Goal: Task Accomplishment & Management: Manage account settings

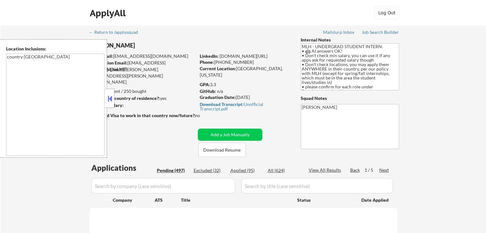
click at [112, 101] on button at bounding box center [109, 99] width 7 height 10
select select ""pending""
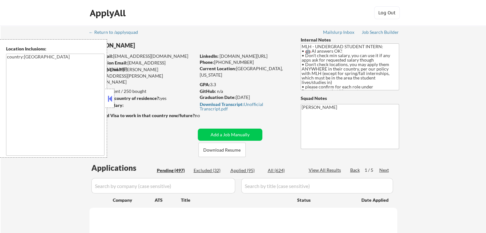
select select ""pending""
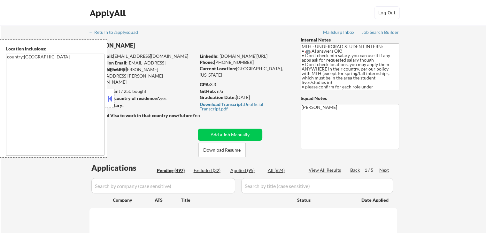
select select ""pending""
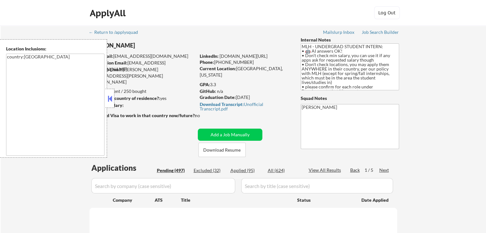
select select ""pending""
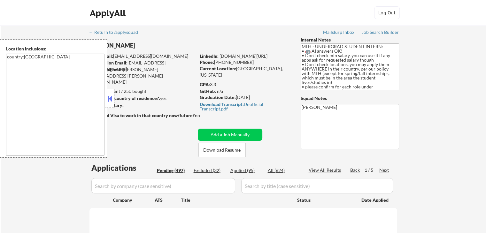
select select ""pending""
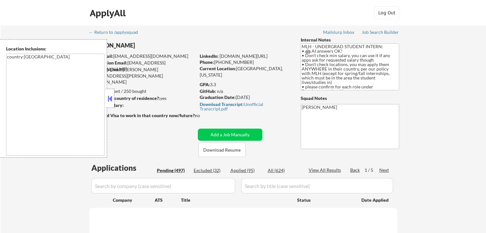
select select ""pending""
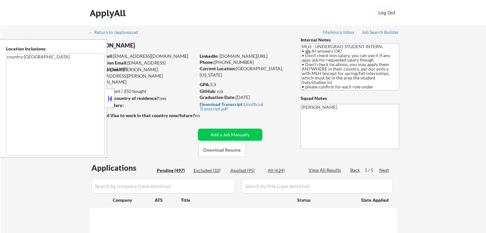
select select ""pending""
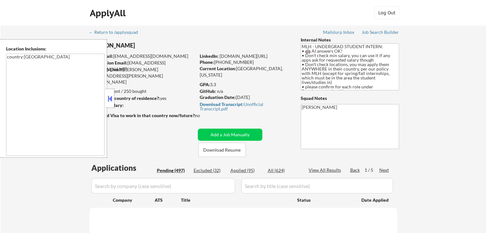
select select ""pending""
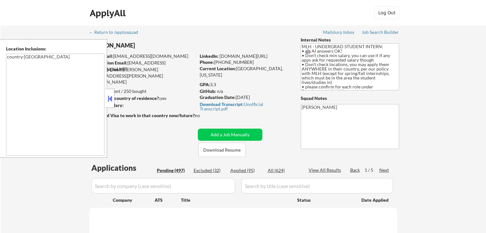
select select ""pending""
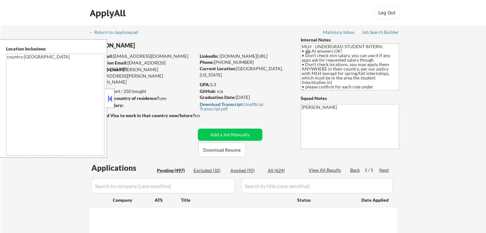
select select ""pending""
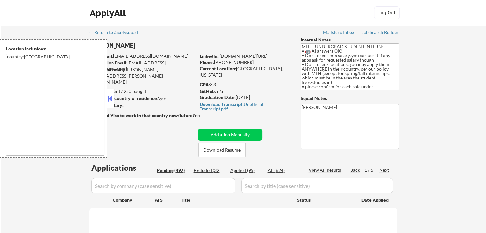
select select ""pending""
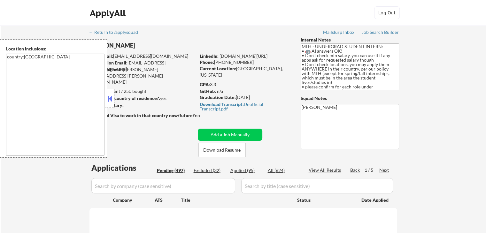
select select ""pending""
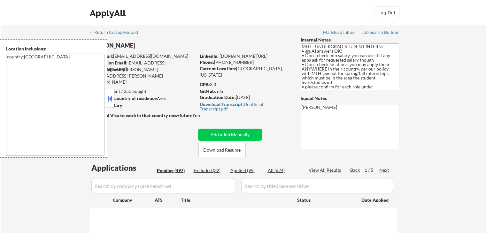
select select ""pending""
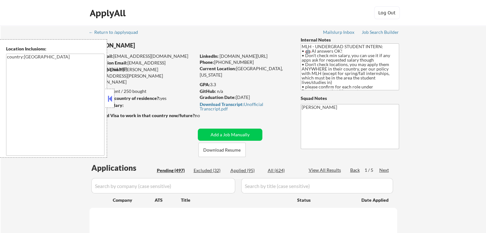
select select ""pending""
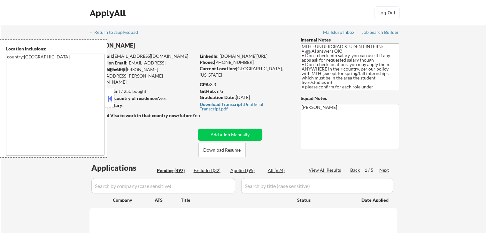
select select ""pending""
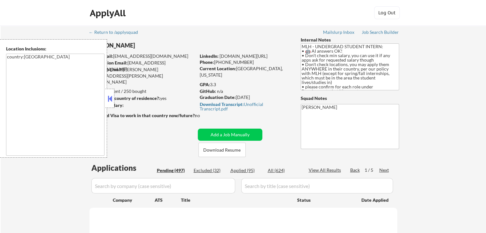
select select ""pending""
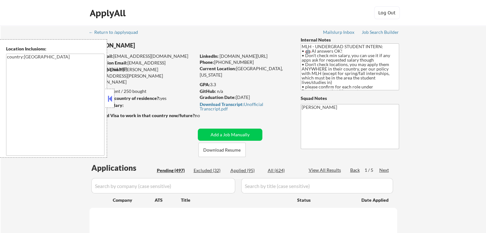
select select ""pending""
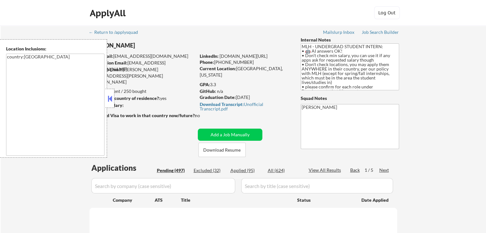
select select ""pending""
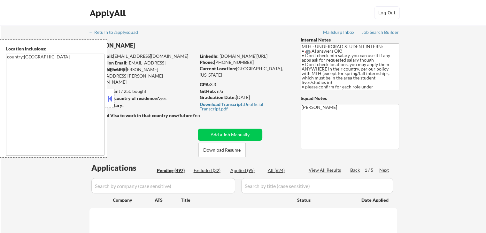
select select ""pending""
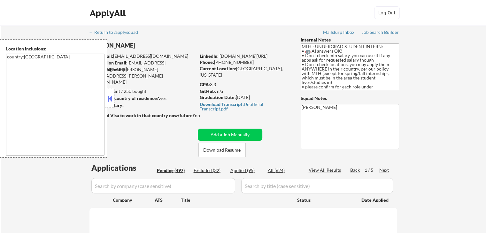
select select ""pending""
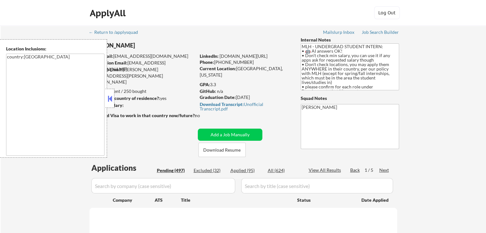
select select ""pending""
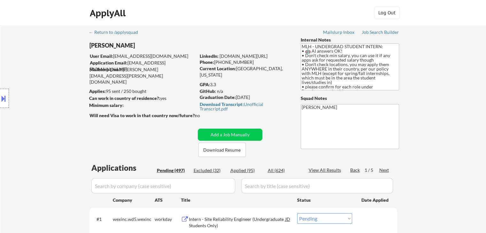
click at [382, 168] on div "Next" at bounding box center [385, 170] width 10 height 6
click at [354, 170] on div "Back" at bounding box center [355, 170] width 10 height 6
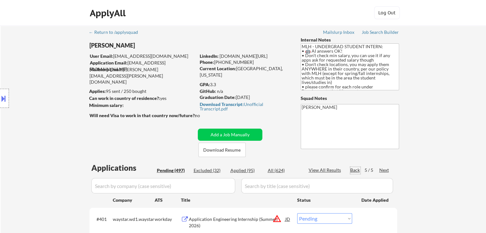
click at [354, 170] on div "Back" at bounding box center [355, 170] width 10 height 6
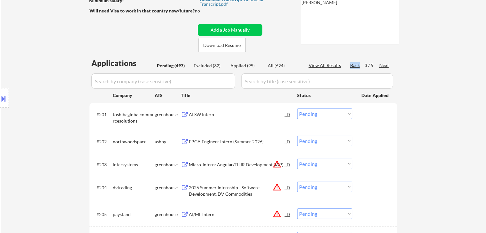
scroll to position [64, 0]
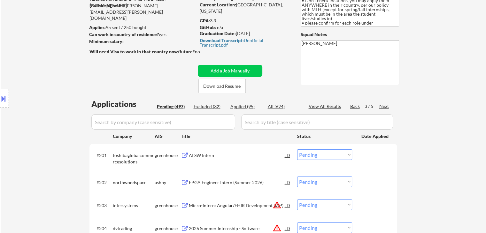
click at [387, 106] on div "Next" at bounding box center [385, 106] width 10 height 6
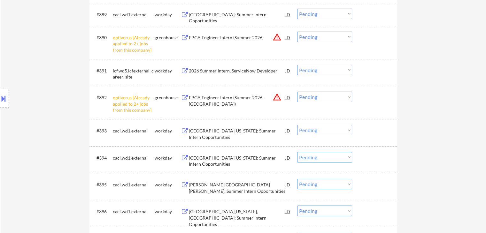
scroll to position [2430, 0]
click at [322, 96] on select "Choose an option... Pending Applied Excluded (Questions) Excluded (Expired) Exc…" at bounding box center [324, 97] width 55 height 11
click at [297, 93] on select "Choose an option... Pending Applied Excluded (Questions) Excluded (Expired) Exc…" at bounding box center [324, 97] width 55 height 11
click at [315, 40] on select "Choose an option... Pending Applied Excluded (Questions) Excluded (Expired) Exc…" at bounding box center [324, 37] width 55 height 11
select select ""pending""
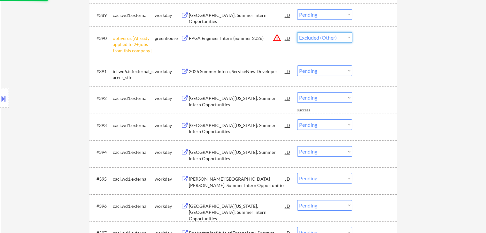
click at [297, 32] on select "Choose an option... Pending Applied Excluded (Questions) Excluded (Expired) Exc…" at bounding box center [324, 37] width 55 height 11
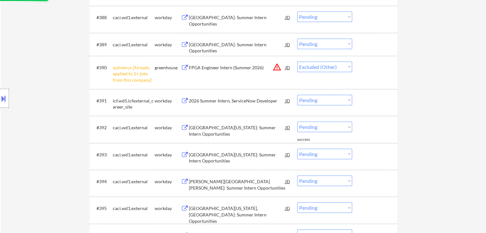
scroll to position [2366, 0]
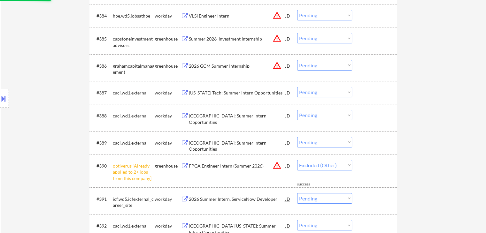
select select ""pending""
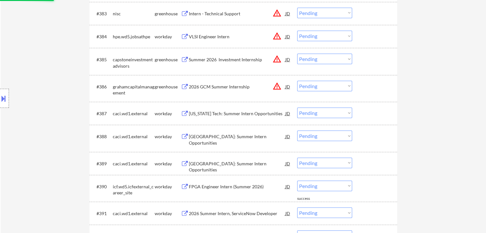
scroll to position [2270, 0]
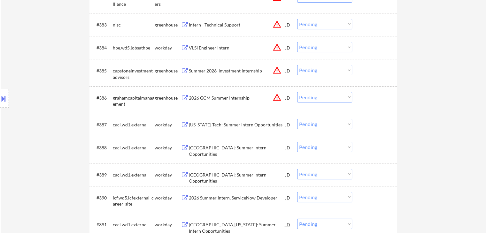
click at [188, 98] on button at bounding box center [185, 98] width 8 height 6
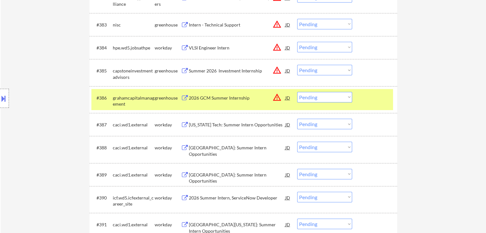
click at [189, 68] on div "Summer 2026 Investment Internship" at bounding box center [237, 71] width 97 height 6
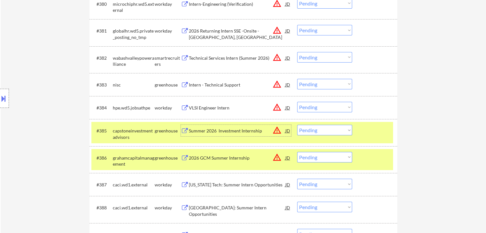
scroll to position [2206, 0]
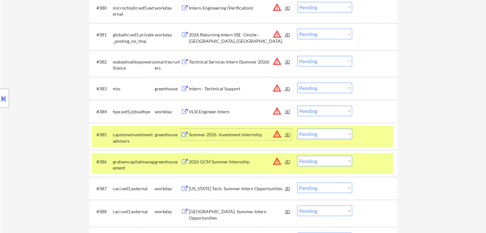
click at [192, 86] on div "Intern - Technical Support" at bounding box center [237, 89] width 97 height 6
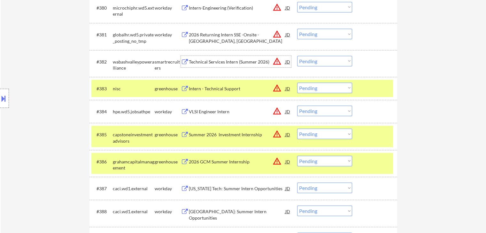
click at [195, 62] on div "Technical Services Intern (Summer 2026)" at bounding box center [237, 62] width 97 height 6
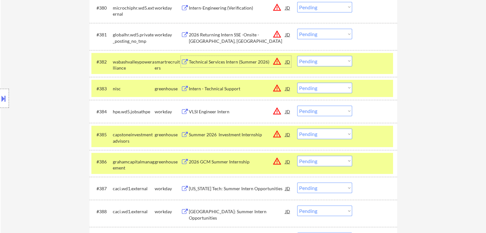
drag, startPoint x: 315, startPoint y: 62, endPoint x: 315, endPoint y: 66, distance: 3.8
click at [315, 62] on select "Choose an option... Pending Applied Excluded (Questions) Excluded (Expired) Exc…" at bounding box center [324, 61] width 55 height 11
click at [297, 56] on select "Choose an option... Pending Applied Excluded (Questions) Excluded (Expired) Exc…" at bounding box center [324, 61] width 55 height 11
select select ""pending""
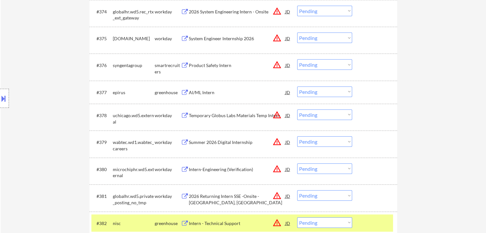
scroll to position [2015, 0]
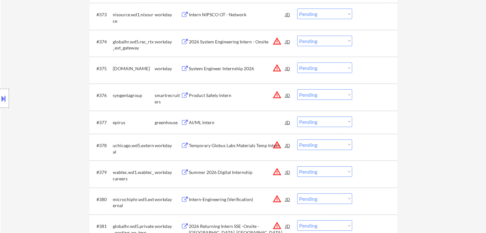
click at [196, 127] on div "AI/ML Intern" at bounding box center [237, 123] width 97 height 12
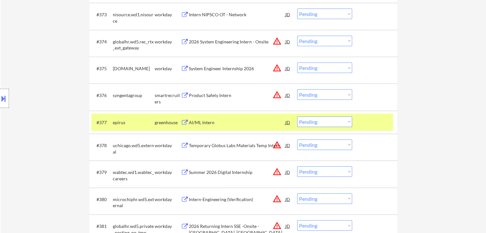
click at [191, 98] on div "Product Safety Intern" at bounding box center [237, 95] width 97 height 6
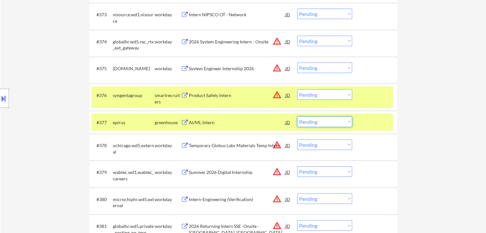
click at [321, 123] on select "Choose an option... Pending Applied Excluded (Questions) Excluded (Expired) Exc…" at bounding box center [324, 122] width 55 height 11
click at [297, 117] on select "Choose an option... Pending Applied Excluded (Questions) Excluded (Expired) Exc…" at bounding box center [324, 122] width 55 height 11
select select ""pending""
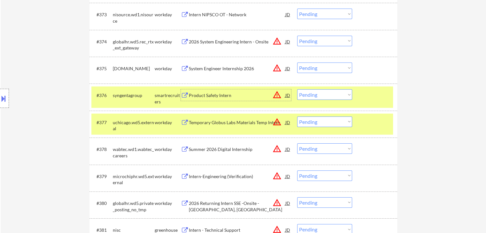
click at [208, 95] on div "Product Safety Intern" at bounding box center [237, 95] width 97 height 6
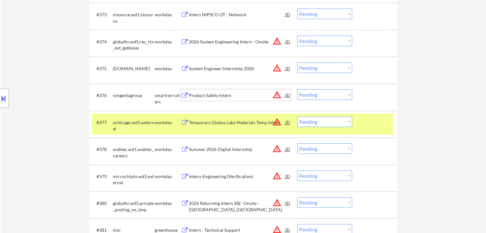
click at [312, 94] on select "Choose an option... Pending Applied Excluded (Questions) Excluded (Expired) Exc…" at bounding box center [324, 95] width 55 height 11
click at [297, 90] on select "Choose an option... Pending Applied Excluded (Questions) Excluded (Expired) Exc…" at bounding box center [324, 95] width 55 height 11
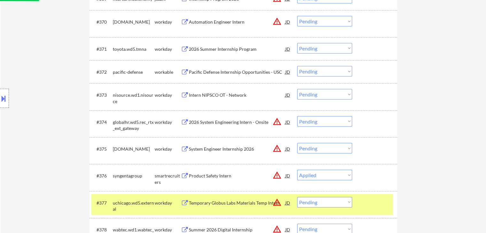
scroll to position [1919, 0]
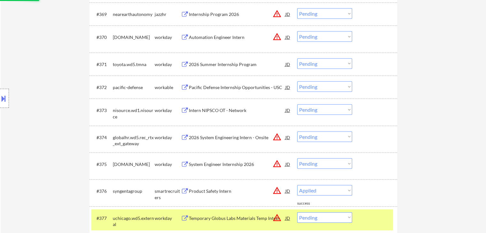
click at [192, 87] on div "Pacific Defense Internship Opportunities - USC" at bounding box center [237, 87] width 97 height 6
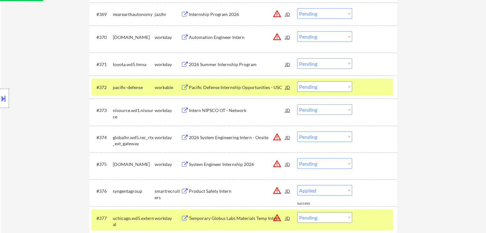
select select ""pending""
drag, startPoint x: 324, startPoint y: 85, endPoint x: 327, endPoint y: 91, distance: 6.7
click at [325, 86] on select "Choose an option... Pending Applied Excluded (Questions) Excluded (Expired) Exc…" at bounding box center [324, 87] width 55 height 11
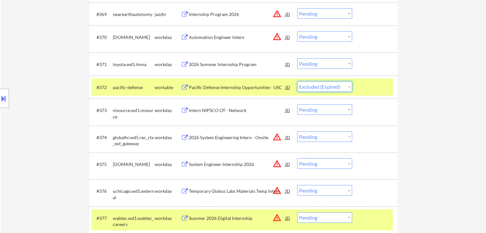
click at [297, 82] on select "Choose an option... Pending Applied Excluded (Questions) Excluded (Expired) Exc…" at bounding box center [324, 87] width 55 height 11
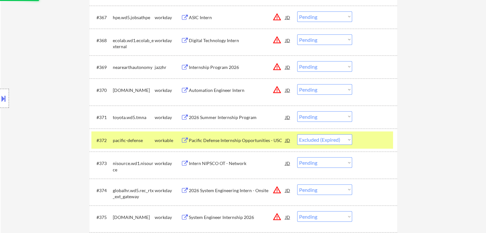
scroll to position [1855, 0]
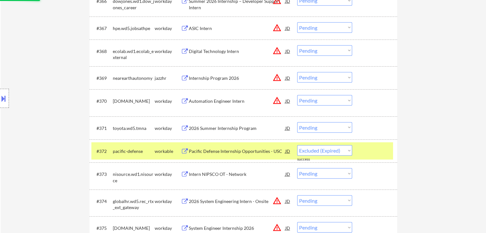
select select ""pending""
click at [206, 77] on div "Internship Program 2026" at bounding box center [237, 78] width 97 height 6
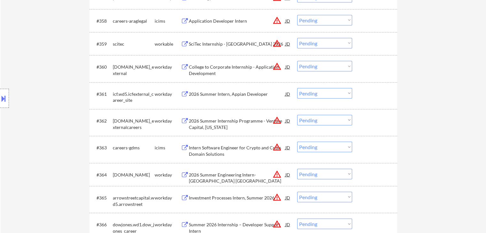
scroll to position [1599, 0]
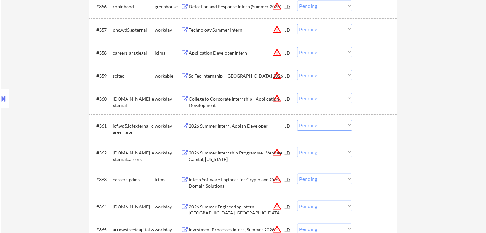
click at [202, 76] on div "SciTec Internship - [GEOGRAPHIC_DATA] 2026" at bounding box center [237, 76] width 97 height 6
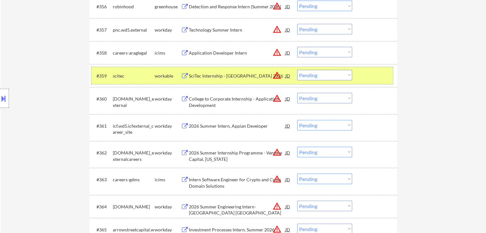
click at [311, 68] on div "#359 scitec workable SciTec Internship - [GEOGRAPHIC_DATA] 2026 JD warning_ambe…" at bounding box center [242, 75] width 302 height 17
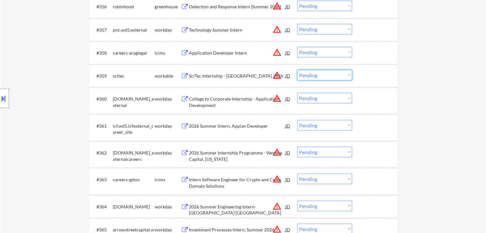
click at [319, 75] on select "Choose an option... Pending Applied Excluded (Questions) Excluded (Expired) Exc…" at bounding box center [324, 75] width 55 height 11
click at [297, 70] on select "Choose an option... Pending Applied Excluded (Questions) Excluded (Expired) Exc…" at bounding box center [324, 75] width 55 height 11
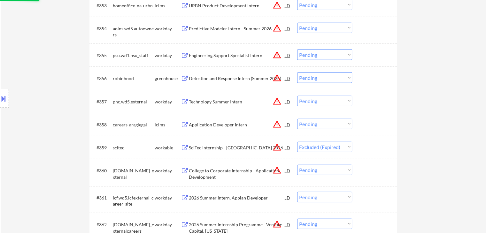
scroll to position [1503, 0]
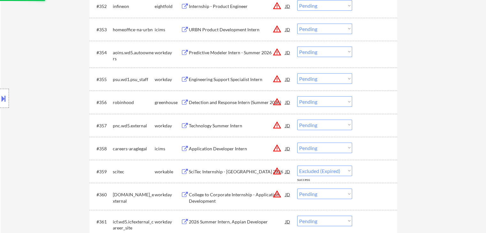
select select ""pending""
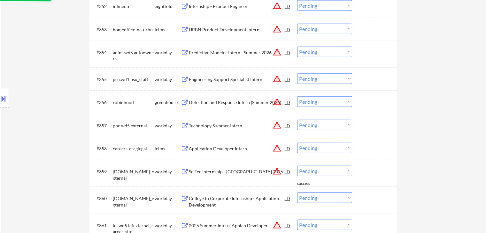
click at [181, 102] on button at bounding box center [185, 103] width 8 height 6
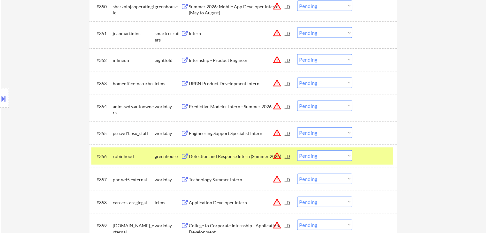
scroll to position [1439, 0]
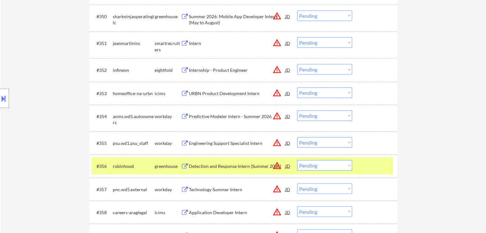
click at [194, 39] on div "Intern" at bounding box center [237, 43] width 97 height 12
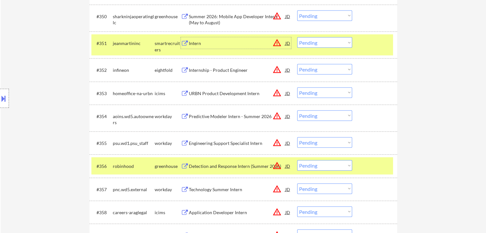
click at [313, 42] on select "Choose an option... Pending Applied Excluded (Questions) Excluded (Expired) Exc…" at bounding box center [324, 42] width 55 height 11
click at [297, 37] on select "Choose an option... Pending Applied Excluded (Questions) Excluded (Expired) Exc…" at bounding box center [324, 42] width 55 height 11
select select ""pending""
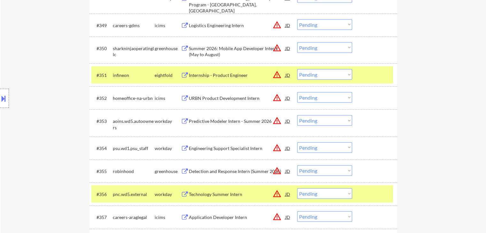
scroll to position [1375, 0]
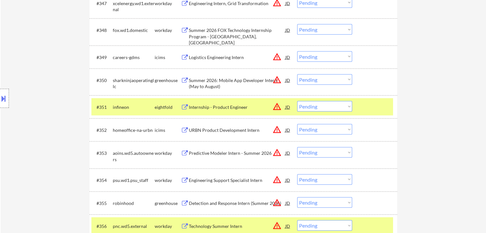
click at [189, 81] on div "Summer 2026: Mobile App Developer Intern (May to August)" at bounding box center [237, 83] width 97 height 12
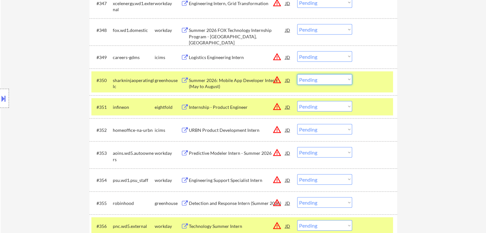
drag, startPoint x: 324, startPoint y: 79, endPoint x: 324, endPoint y: 83, distance: 3.8
click at [324, 79] on select "Choose an option... Pending Applied Excluded (Questions) Excluded (Expired) Exc…" at bounding box center [324, 80] width 55 height 11
click at [297, 75] on select "Choose an option... Pending Applied Excluded (Questions) Excluded (Expired) Exc…" at bounding box center [324, 80] width 55 height 11
select select ""pending""
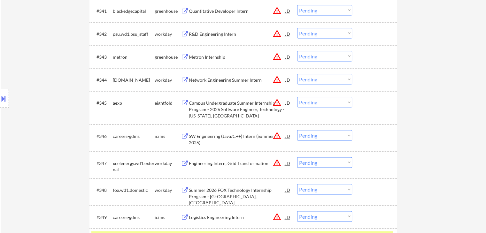
scroll to position [1183, 0]
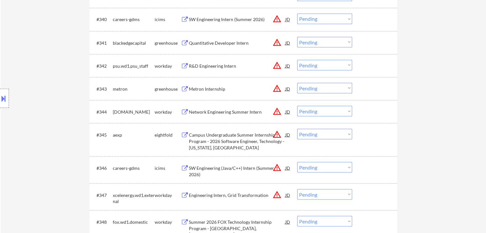
click at [196, 87] on div "Metron Internship" at bounding box center [237, 89] width 97 height 6
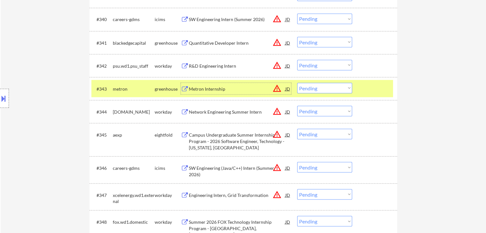
click at [317, 89] on select "Choose an option... Pending Applied Excluded (Questions) Excluded (Expired) Exc…" at bounding box center [324, 88] width 55 height 11
click at [297, 83] on select "Choose an option... Pending Applied Excluded (Questions) Excluded (Expired) Exc…" at bounding box center [324, 88] width 55 height 11
select select ""pending""
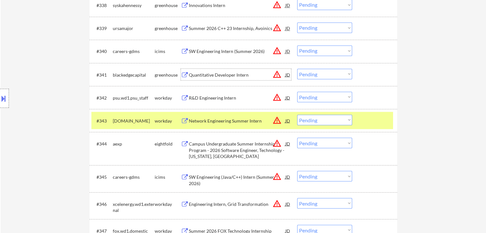
click at [194, 76] on div "Quantitative Developer Intern" at bounding box center [237, 75] width 97 height 6
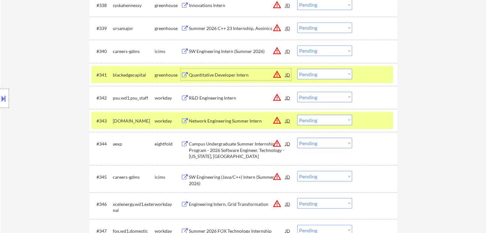
scroll to position [1119, 0]
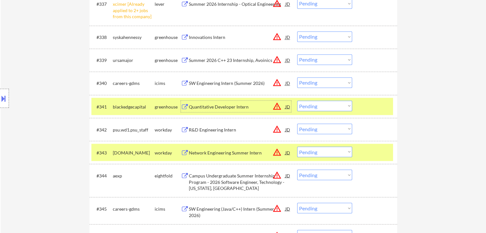
click at [197, 58] on div "Summer 2026 C++ 23 Internship, Avoinics" at bounding box center [237, 60] width 97 height 6
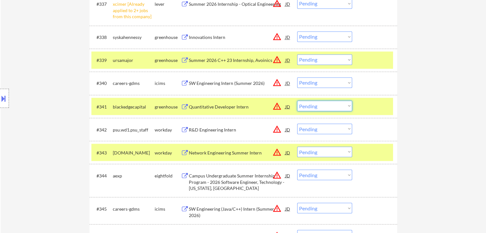
drag, startPoint x: 311, startPoint y: 105, endPoint x: 315, endPoint y: 110, distance: 6.0
click at [312, 107] on select "Choose an option... Pending Applied Excluded (Questions) Excluded (Expired) Exc…" at bounding box center [324, 106] width 55 height 11
click at [297, 101] on select "Choose an option... Pending Applied Excluded (Questions) Excluded (Expired) Exc…" at bounding box center [324, 106] width 55 height 11
select select ""pending""
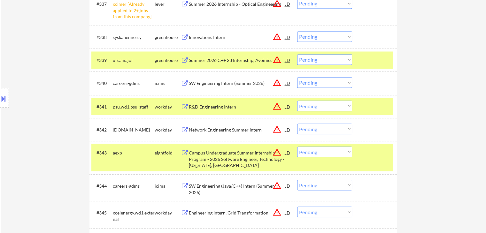
click at [315, 58] on select "Choose an option... Pending Applied Excluded (Questions) Excluded (Expired) Exc…" at bounding box center [324, 59] width 55 height 11
click at [297, 54] on select "Choose an option... Pending Applied Excluded (Questions) Excluded (Expired) Exc…" at bounding box center [324, 59] width 55 height 11
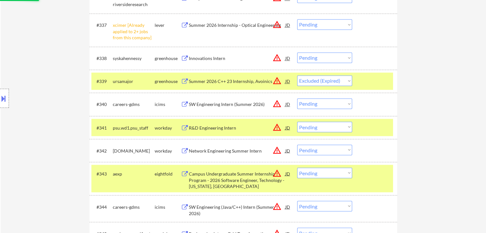
scroll to position [1087, 0]
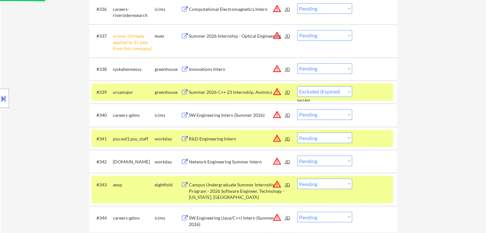
select select ""pending""
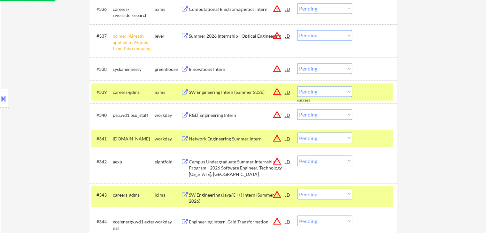
click at [320, 35] on select "Choose an option... Pending Applied Excluded (Questions) Excluded (Expired) Exc…" at bounding box center [324, 35] width 55 height 11
click at [297, 30] on select "Choose an option... Pending Applied Excluded (Questions) Excluded (Expired) Exc…" at bounding box center [324, 35] width 55 height 11
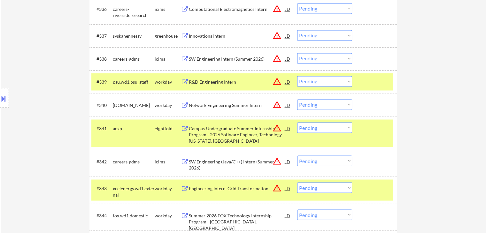
click at [192, 37] on div "Innovations Intern" at bounding box center [237, 36] width 97 height 6
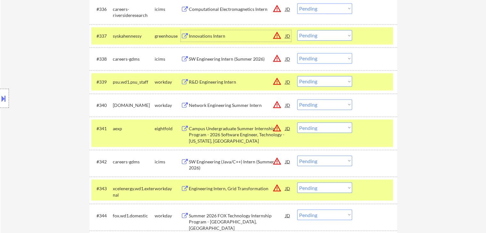
click at [313, 37] on select "Choose an option... Pending Applied Excluded (Questions) Excluded (Expired) Exc…" at bounding box center [324, 35] width 55 height 11
click at [297, 30] on select "Choose an option... Pending Applied Excluded (Questions) Excluded (Expired) Exc…" at bounding box center [324, 35] width 55 height 11
select select ""pending""
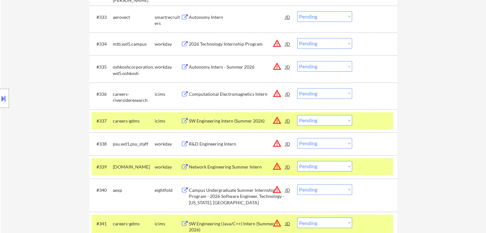
scroll to position [991, 0]
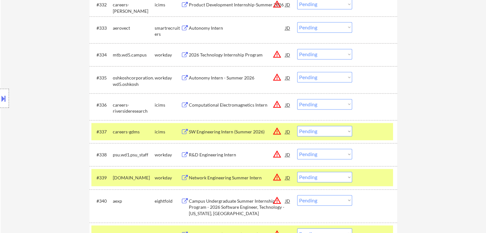
click at [194, 24] on div "Autonomy Intern" at bounding box center [237, 28] width 97 height 12
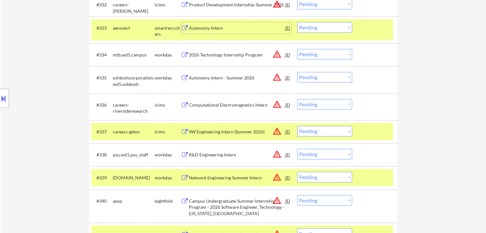
drag, startPoint x: 322, startPoint y: 26, endPoint x: 323, endPoint y: 31, distance: 4.9
click at [322, 26] on select "Choose an option... Pending Applied Excluded (Questions) Excluded (Expired) Exc…" at bounding box center [324, 27] width 55 height 11
click at [297, 22] on select "Choose an option... Pending Applied Excluded (Questions) Excluded (Expired) Exc…" at bounding box center [324, 27] width 55 height 11
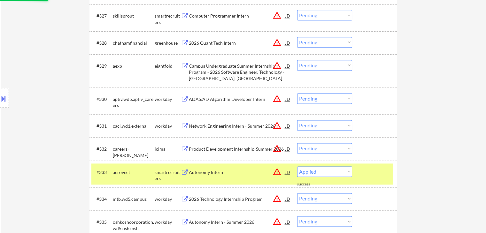
select select ""pending""
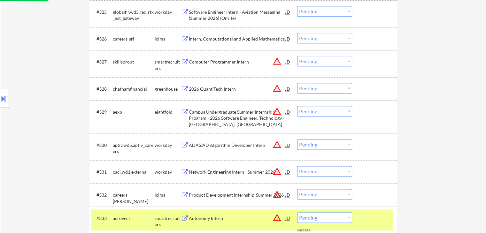
scroll to position [799, 0]
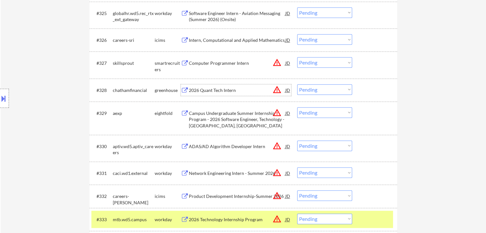
click at [189, 91] on div "2026 Quant Tech Intern" at bounding box center [237, 90] width 97 height 6
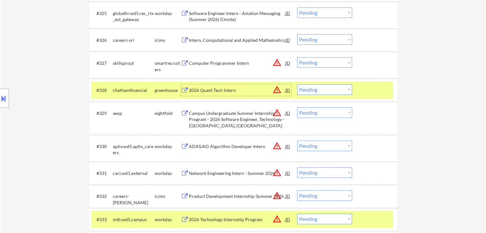
click at [319, 89] on select "Choose an option... Pending Applied Excluded (Questions) Excluded (Expired) Exc…" at bounding box center [324, 89] width 55 height 11
click at [201, 65] on div "Computer Programmer Intern" at bounding box center [237, 63] width 97 height 6
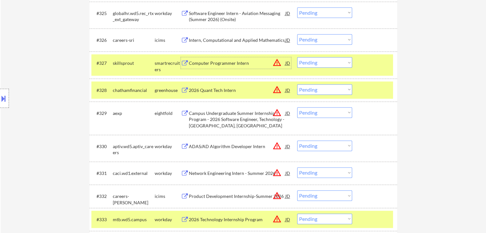
click at [194, 63] on div "Computer Programmer Intern" at bounding box center [237, 63] width 97 height 6
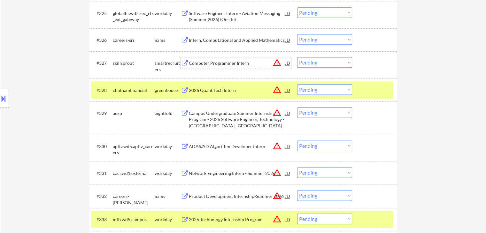
drag, startPoint x: 318, startPoint y: 62, endPoint x: 325, endPoint y: 67, distance: 8.2
click at [319, 62] on select "Choose an option... Pending Applied Excluded (Questions) Excluded (Expired) Exc…" at bounding box center [324, 62] width 55 height 11
click at [297, 57] on select "Choose an option... Pending Applied Excluded (Questions) Excluded (Expired) Exc…" at bounding box center [324, 62] width 55 height 11
select select ""pending""
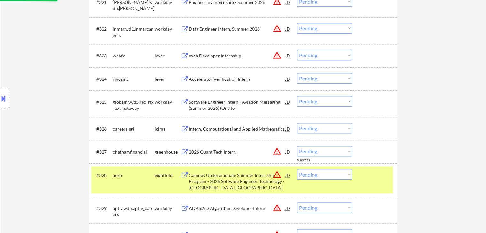
scroll to position [704, 0]
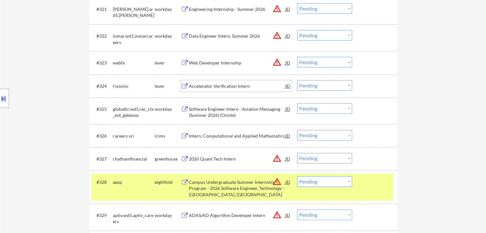
click at [201, 86] on div "Accelerator Verification Intern" at bounding box center [237, 86] width 97 height 6
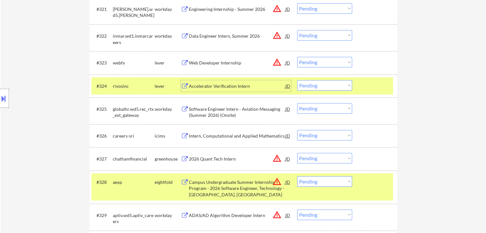
click at [194, 62] on div "Web Developer Internship" at bounding box center [237, 63] width 97 height 6
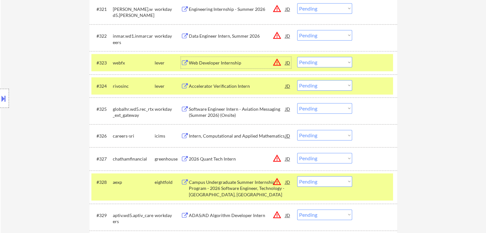
click at [205, 88] on div "Accelerator Verification Intern" at bounding box center [237, 86] width 97 height 6
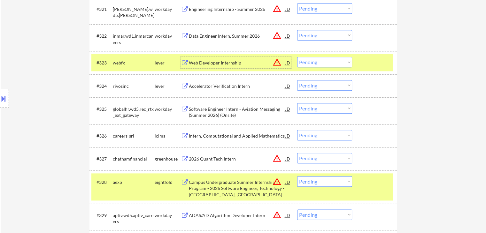
click at [203, 63] on div "Web Developer Internship" at bounding box center [237, 63] width 97 height 6
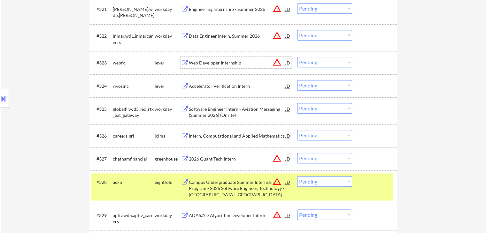
drag, startPoint x: 312, startPoint y: 85, endPoint x: 317, endPoint y: 90, distance: 6.6
click at [314, 87] on select "Choose an option... Pending Applied Excluded (Questions) Excluded (Expired) Exc…" at bounding box center [324, 85] width 55 height 11
click at [297, 80] on select "Choose an option... Pending Applied Excluded (Questions) Excluded (Expired) Exc…" at bounding box center [324, 85] width 55 height 11
select select ""pending""
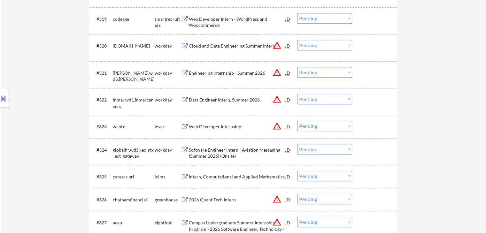
scroll to position [608, 0]
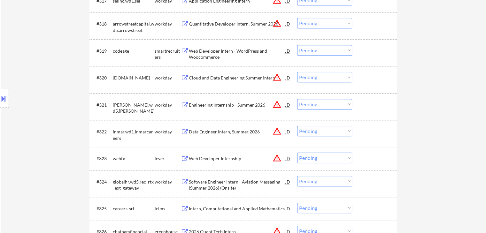
click at [190, 52] on div "Web Developer Intern - WordPress and Woocommerce" at bounding box center [237, 54] width 97 height 12
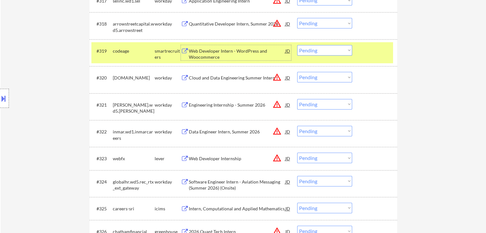
click at [320, 51] on select "Choose an option... Pending Applied Excluded (Questions) Excluded (Expired) Exc…" at bounding box center [324, 50] width 55 height 11
click at [297, 45] on select "Choose an option... Pending Applied Excluded (Questions) Excluded (Expired) Exc…" at bounding box center [324, 50] width 55 height 11
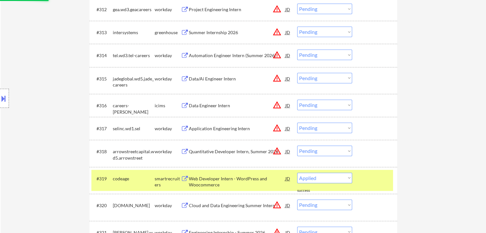
select select ""pending""
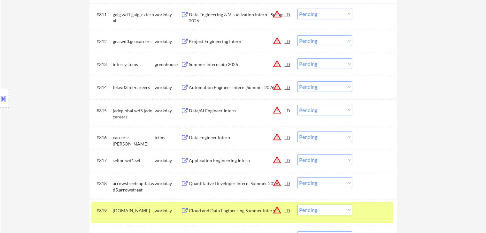
click at [198, 63] on div "Summer Internship 2026" at bounding box center [237, 64] width 97 height 6
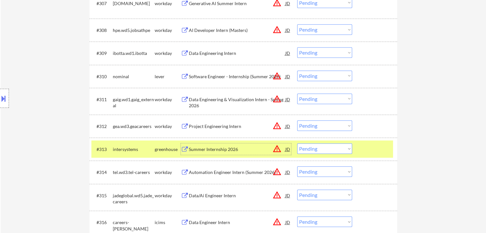
scroll to position [352, 0]
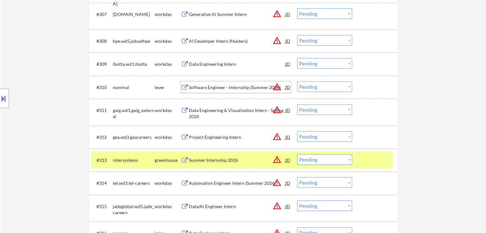
click at [196, 85] on div "Software Engineer - Internship (Summer 2026)" at bounding box center [237, 87] width 97 height 6
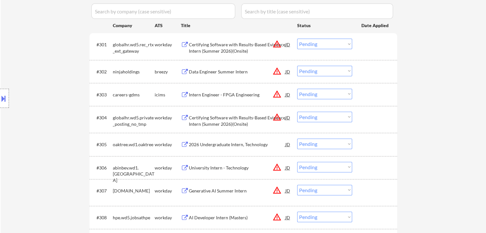
scroll to position [160, 0]
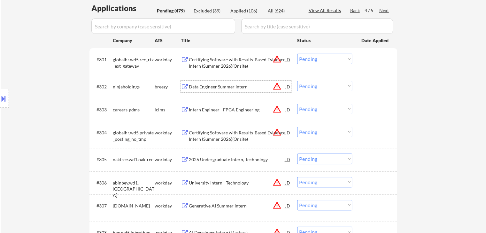
click at [193, 88] on div "Data Engineer Summer Intern" at bounding box center [237, 87] width 97 height 6
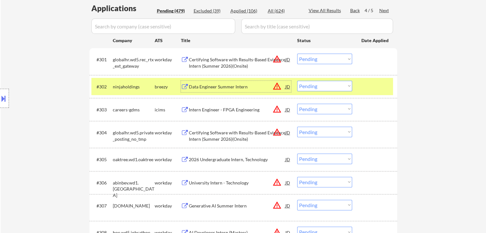
click at [353, 9] on div "Back" at bounding box center [355, 10] width 10 height 6
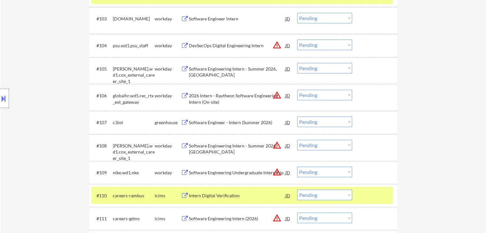
scroll to position [288, 0]
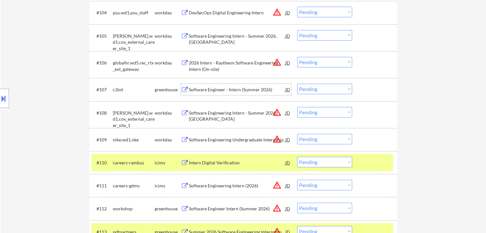
click at [197, 88] on div "Software Engineer - Intern (Summer 2026)" at bounding box center [237, 90] width 97 height 6
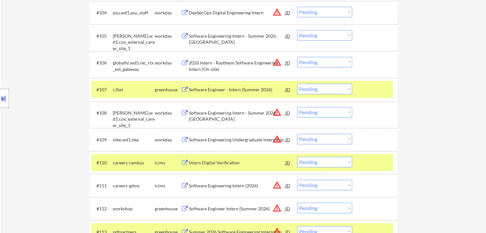
scroll to position [320, 0]
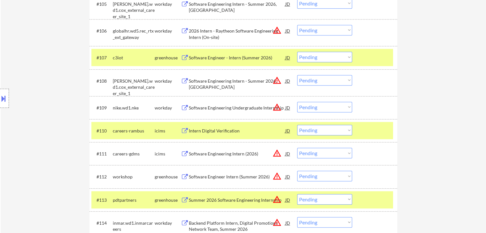
click at [186, 177] on button at bounding box center [185, 177] width 8 height 6
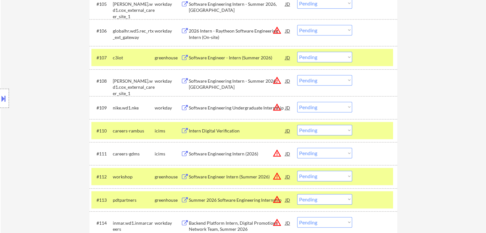
click at [191, 200] on div "Summer 2026 Software Engineering Internship" at bounding box center [237, 200] width 97 height 6
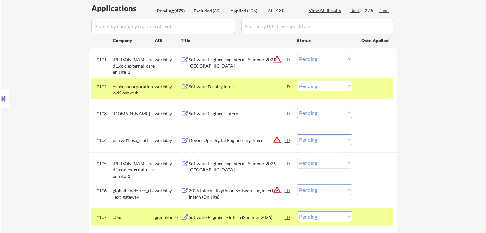
scroll to position [403, 0]
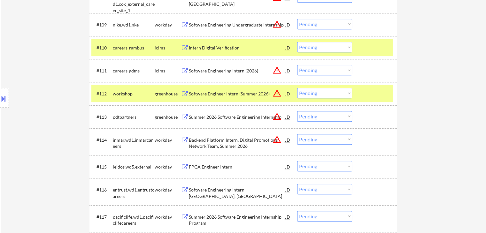
click at [311, 119] on select "Choose an option... Pending Applied Excluded (Questions) Excluded (Expired) Exc…" at bounding box center [324, 116] width 55 height 11
click at [297, 111] on select "Choose an option... Pending Applied Excluded (Questions) Excluded (Expired) Exc…" at bounding box center [324, 116] width 55 height 11
select select ""pending""
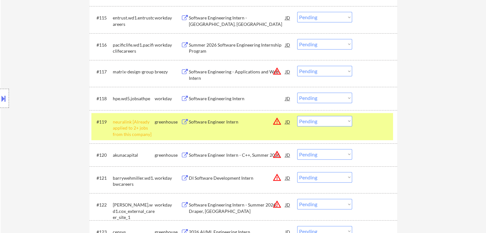
scroll to position [563, 0]
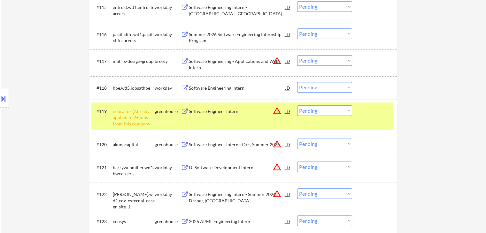
drag, startPoint x: 313, startPoint y: 108, endPoint x: 317, endPoint y: 115, distance: 7.7
click at [314, 109] on select "Choose an option... Pending Applied Excluded (Questions) Excluded (Expired) Exc…" at bounding box center [324, 111] width 55 height 11
click at [297, 106] on select "Choose an option... Pending Applied Excluded (Questions) Excluded (Expired) Exc…" at bounding box center [324, 111] width 55 height 11
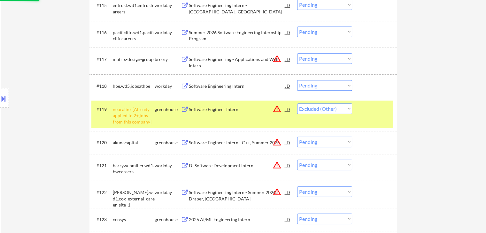
scroll to position [595, 0]
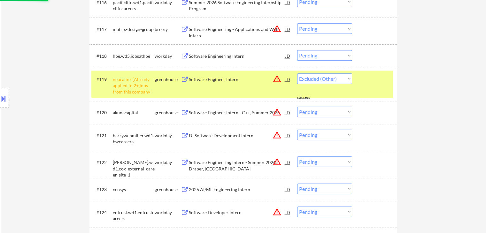
select select ""pending""
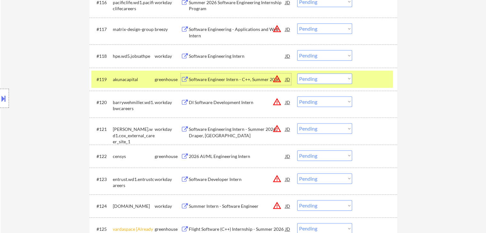
click at [189, 78] on div "Software Engineer Intern - C++, Summer 2026" at bounding box center [237, 79] width 97 height 6
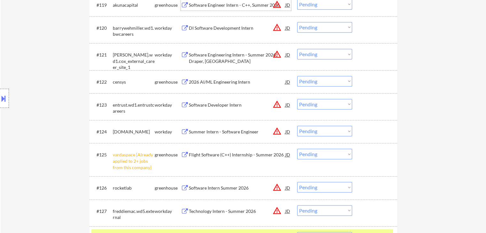
scroll to position [691, 0]
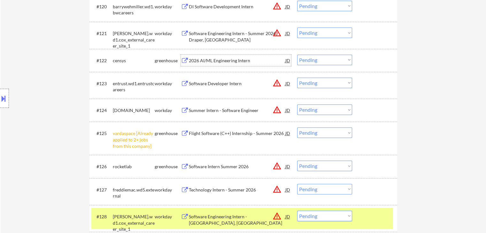
click at [196, 58] on div "2026 AI/ML Engineering Intern" at bounding box center [237, 61] width 97 height 6
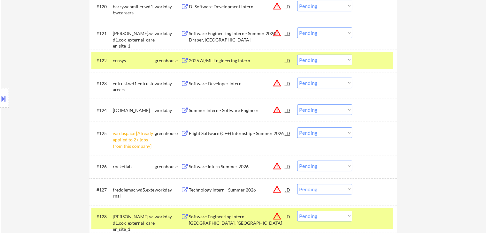
click at [194, 169] on div "Software Intern Summer 2026" at bounding box center [237, 167] width 97 height 6
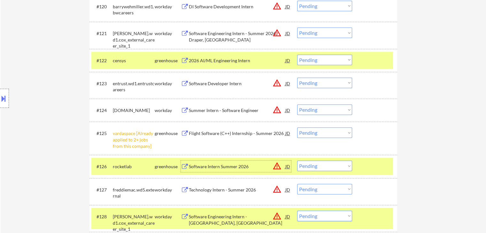
click at [317, 59] on select "Choose an option... Pending Applied Excluded (Questions) Excluded (Expired) Exc…" at bounding box center [324, 60] width 55 height 11
click at [297, 55] on select "Choose an option... Pending Applied Excluded (Questions) Excluded (Expired) Exc…" at bounding box center [324, 60] width 55 height 11
select select ""pending""
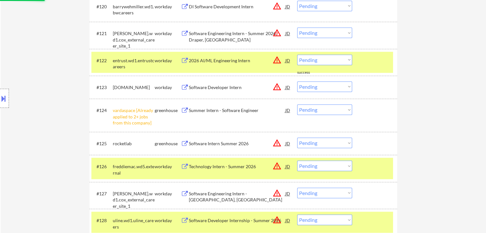
click at [316, 106] on select "Choose an option... Pending Applied Excluded (Questions) Excluded (Expired) Exc…" at bounding box center [324, 110] width 55 height 11
click at [297, 105] on select "Choose an option... Pending Applied Excluded (Questions) Excluded (Expired) Exc…" at bounding box center [324, 110] width 55 height 11
select select ""pending""
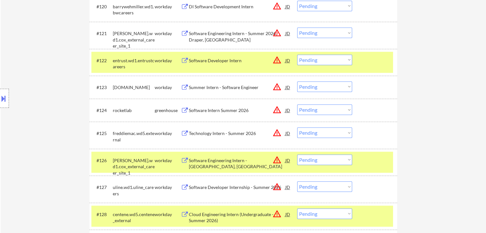
scroll to position [1666, 0]
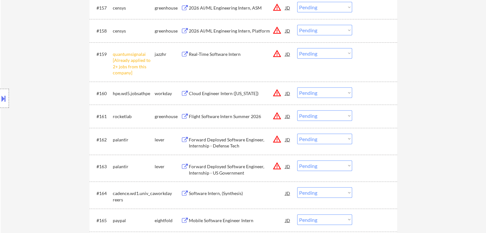
drag, startPoint x: 327, startPoint y: 51, endPoint x: 326, endPoint y: 57, distance: 5.3
click at [327, 51] on select "Choose an option... Pending Applied Excluded (Questions) Excluded (Expired) Exc…" at bounding box center [324, 53] width 55 height 11
click at [297, 48] on select "Choose an option... Pending Applied Excluded (Questions) Excluded (Expired) Exc…" at bounding box center [324, 53] width 55 height 11
select select ""pending""
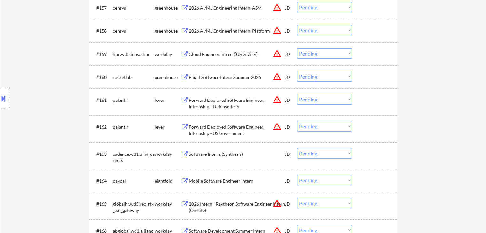
scroll to position [684, 0]
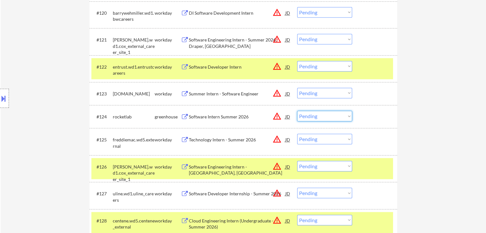
click at [320, 117] on select "Choose an option... Pending Applied Excluded (Questions) Excluded (Expired) Exc…" at bounding box center [324, 116] width 55 height 11
click at [297, 111] on select "Choose an option... Pending Applied Excluded (Questions) Excluded (Expired) Exc…" at bounding box center [324, 116] width 55 height 11
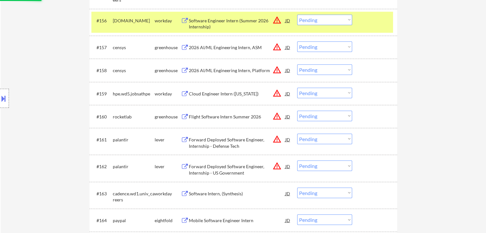
select select ""pending""
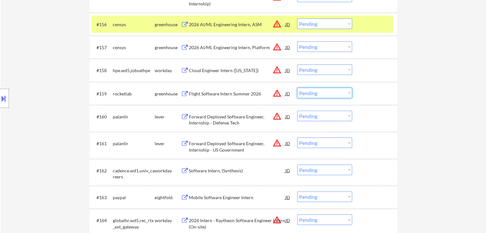
click at [323, 95] on select "Choose an option... Pending Applied Excluded (Questions) Excluded (Expired) Exc…" at bounding box center [324, 93] width 55 height 11
click at [297, 88] on select "Choose an option... Pending Applied Excluded (Questions) Excluded (Expired) Exc…" at bounding box center [324, 93] width 55 height 11
select select ""pending""
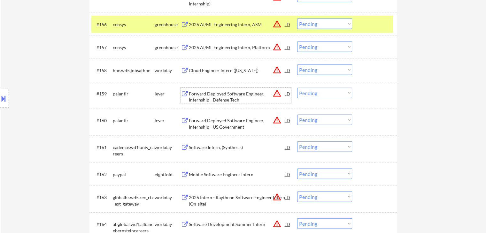
click at [201, 95] on div "Forward Deployed Software Engineer, Internship - Defense Tech" at bounding box center [237, 97] width 97 height 12
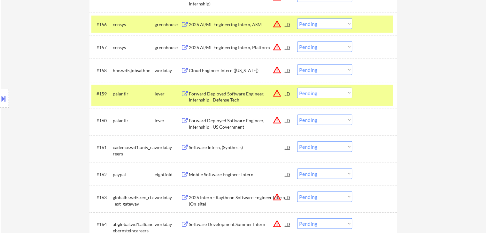
click at [199, 121] on div "Forward Deployed Software Engineer, Internship - US Government" at bounding box center [237, 124] width 97 height 12
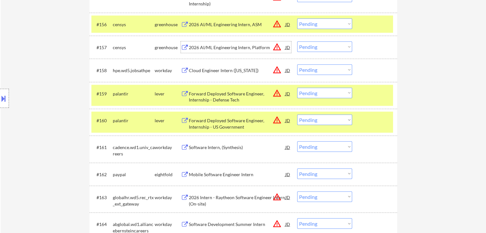
click at [235, 45] on div "2026 AI/ML Engineering Intern, Platform" at bounding box center [237, 47] width 97 height 6
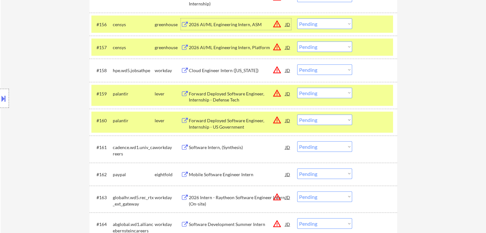
click at [214, 22] on div "2026 AI/ML Engineering Intern, ASM" at bounding box center [237, 24] width 97 height 6
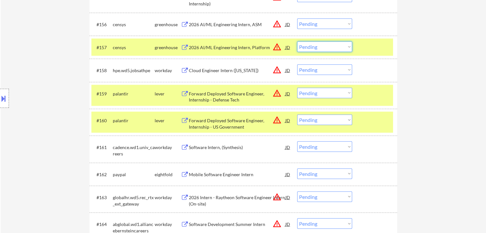
drag, startPoint x: 320, startPoint y: 47, endPoint x: 321, endPoint y: 51, distance: 5.0
click at [320, 47] on select "Choose an option... Pending Applied Excluded (Questions) Excluded (Expired) Exc…" at bounding box center [324, 47] width 55 height 11
click at [297, 42] on select "Choose an option... Pending Applied Excluded (Questions) Excluded (Expired) Exc…" at bounding box center [324, 47] width 55 height 11
click at [326, 27] on select "Choose an option... Pending Applied Excluded (Questions) Excluded (Expired) Exc…" at bounding box center [324, 24] width 55 height 11
select select ""pending""
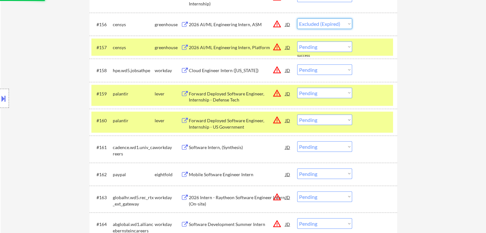
click at [297, 19] on select "Choose an option... Pending Applied Excluded (Questions) Excluded (Expired) Exc…" at bounding box center [324, 24] width 55 height 11
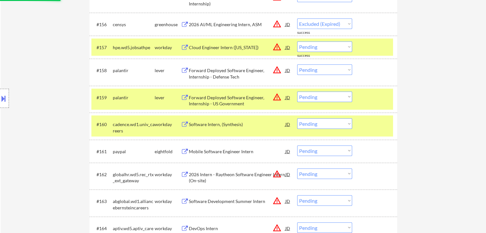
select select ""pending""
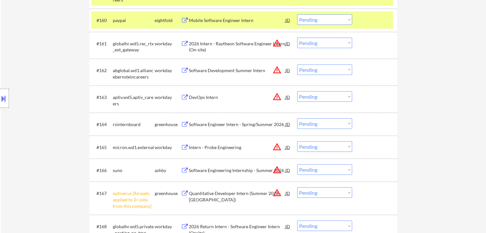
scroll to position [1754, 0]
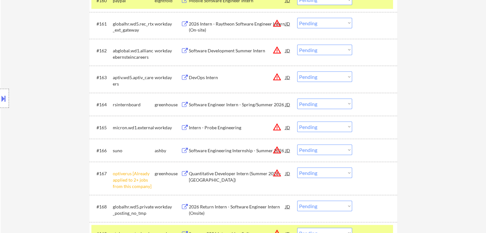
click at [197, 102] on div "Software Engineer Intern - Spring/Summer 2026" at bounding box center [237, 105] width 97 height 6
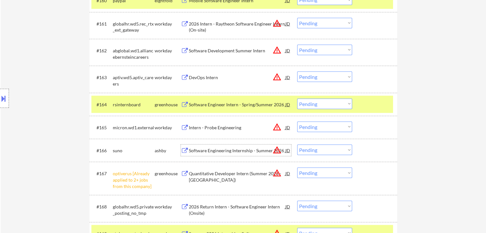
click at [194, 151] on div "Software Engineering Internship - Summer 2026" at bounding box center [237, 151] width 97 height 6
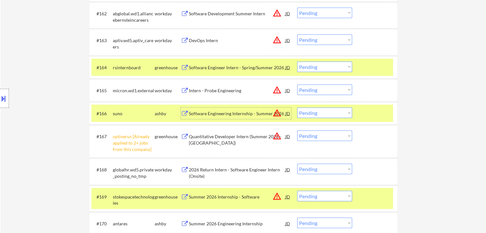
scroll to position [1818, 0]
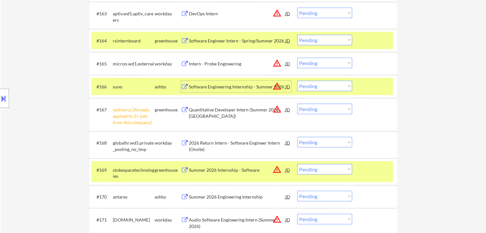
drag, startPoint x: 321, startPoint y: 110, endPoint x: 322, endPoint y: 114, distance: 3.9
click at [321, 110] on select "Choose an option... Pending Applied Excluded (Questions) Excluded (Expired) Exc…" at bounding box center [324, 109] width 55 height 11
click at [297, 104] on select "Choose an option... Pending Applied Excluded (Questions) Excluded (Expired) Exc…" at bounding box center [324, 109] width 55 height 11
select select ""pending""
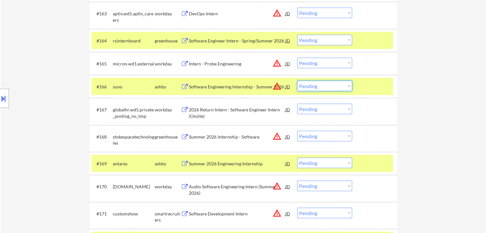
click at [316, 89] on select "Choose an option... Pending Applied Excluded (Questions) Excluded (Expired) Exc…" at bounding box center [324, 86] width 55 height 11
click at [297, 81] on select "Choose an option... Pending Applied Excluded (Questions) Excluded (Expired) Exc…" at bounding box center [324, 86] width 55 height 11
select select ""pending""
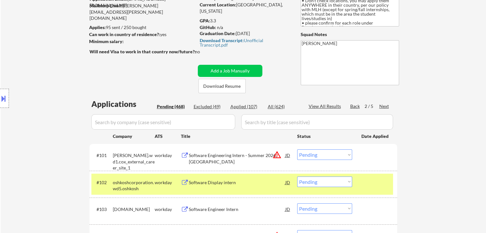
scroll to position [32, 0]
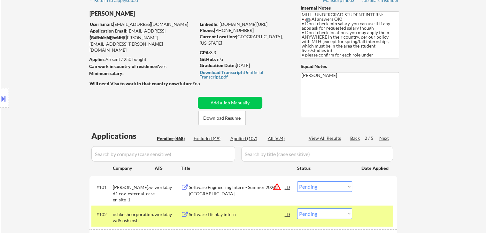
click at [246, 140] on div "Applied (107)" at bounding box center [247, 139] width 32 height 6
select select ""applied""
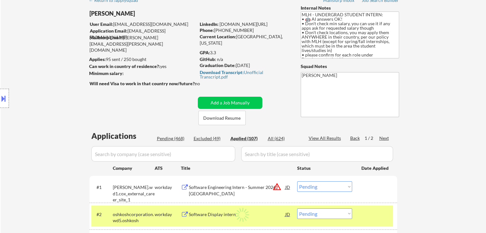
select select ""applied""
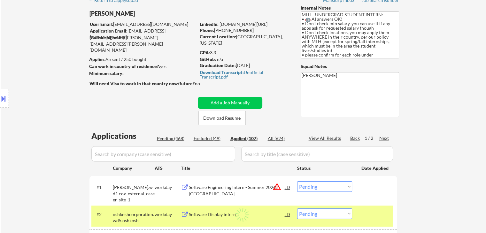
select select ""applied""
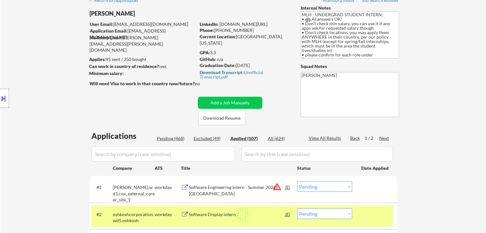
select select ""applied""
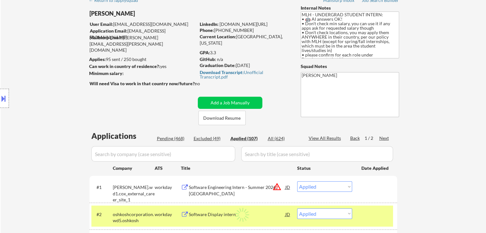
select select ""applied""
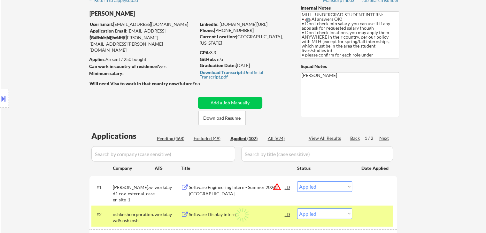
select select ""applied""
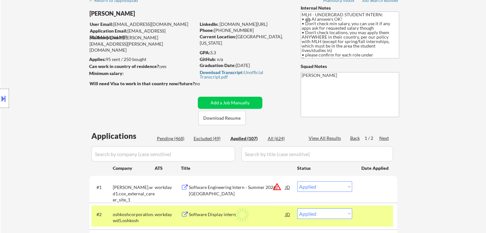
select select ""applied""
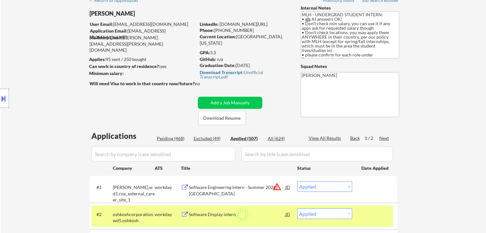
select select ""applied""
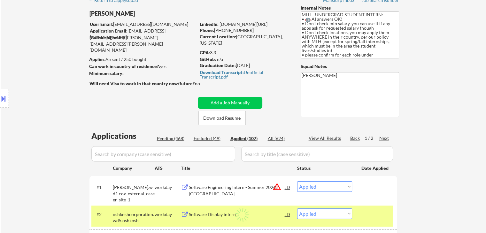
select select ""applied""
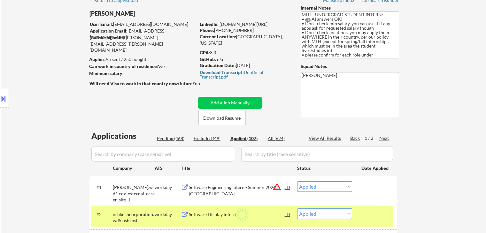
select select ""applied""
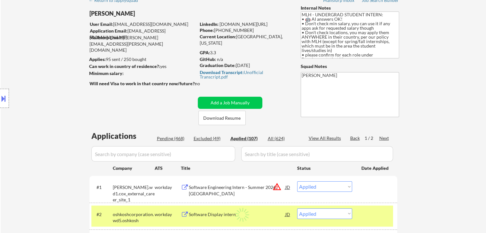
select select ""applied""
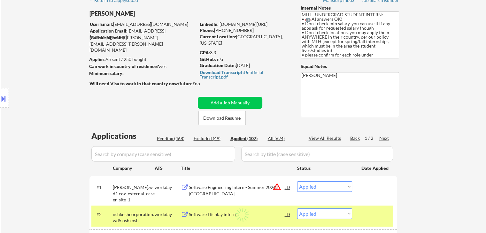
select select ""applied""
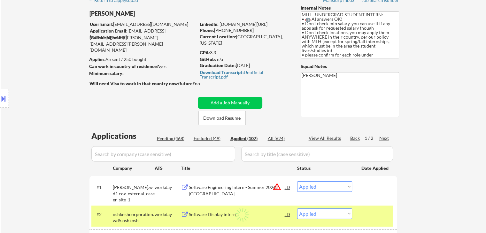
select select ""applied""
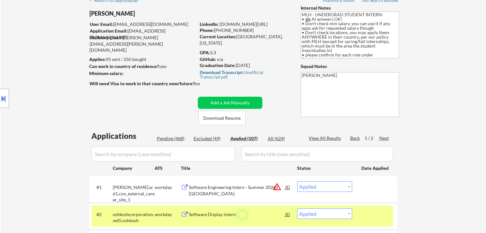
select select ""applied""
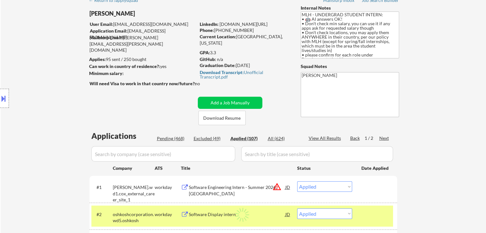
select select ""applied""
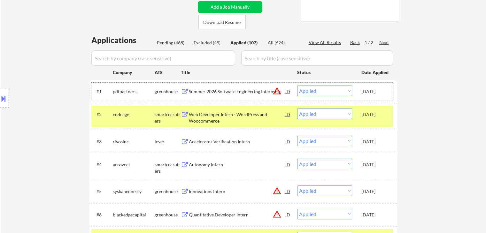
copy div "[DATE]"
drag, startPoint x: 362, startPoint y: 92, endPoint x: 385, endPoint y: 92, distance: 23.0
click at [385, 92] on div "[DATE]" at bounding box center [376, 92] width 28 height 6
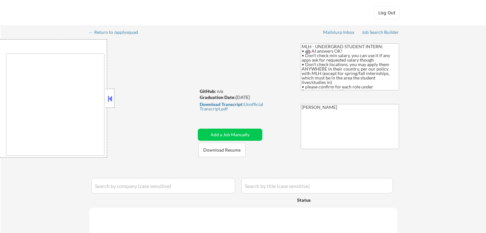
type textarea "country:[GEOGRAPHIC_DATA]"
select select ""pending""
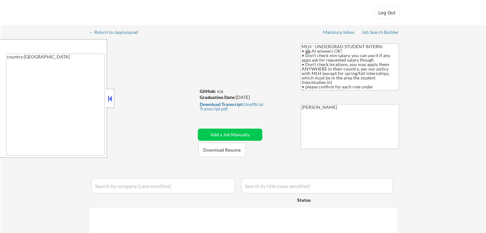
select select ""pending""
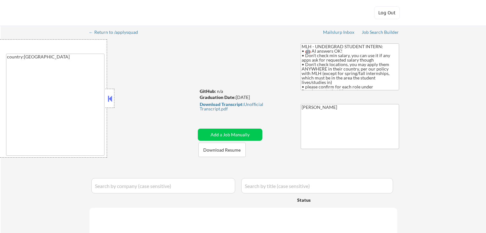
select select ""pending""
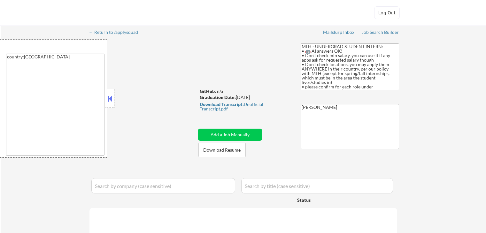
select select ""pending""
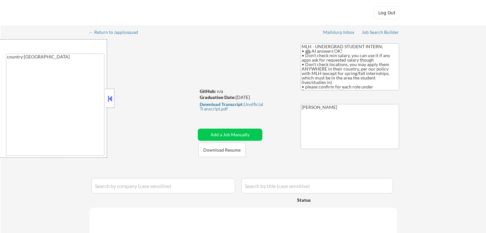
select select ""pending""
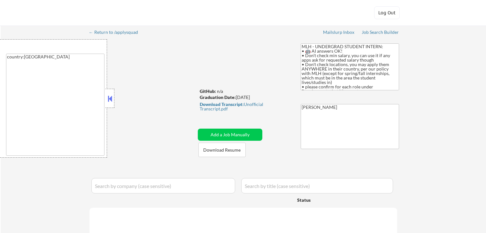
select select ""pending""
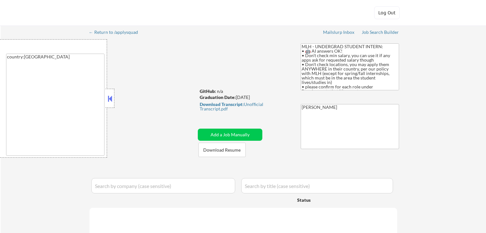
select select ""pending""
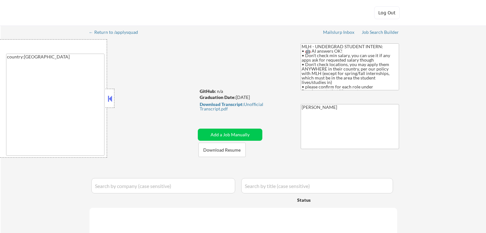
select select ""pending""
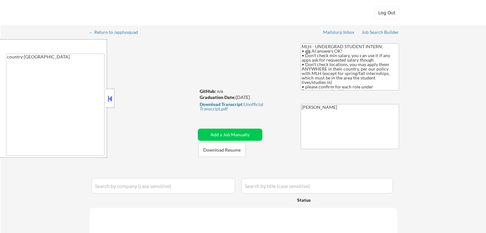
select select ""pending""
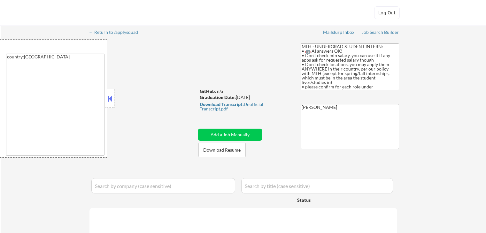
select select ""pending""
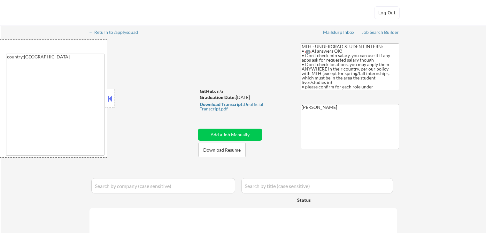
select select ""pending""
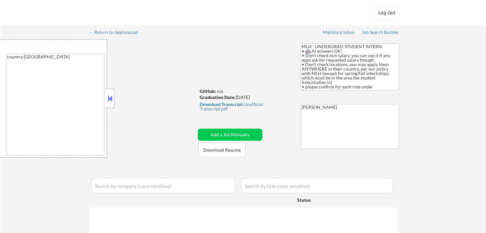
select select ""pending""
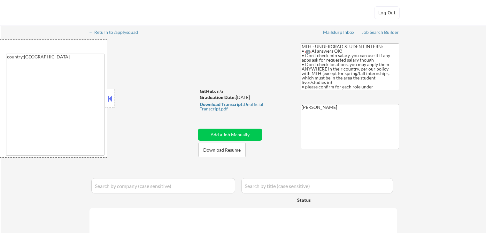
select select ""pending""
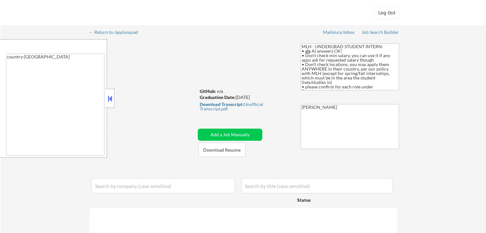
select select ""pending""
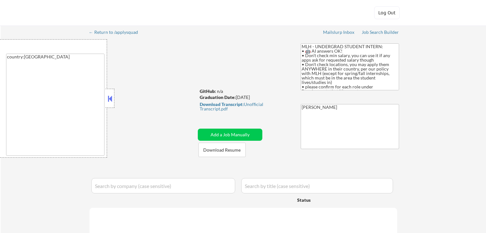
select select ""pending""
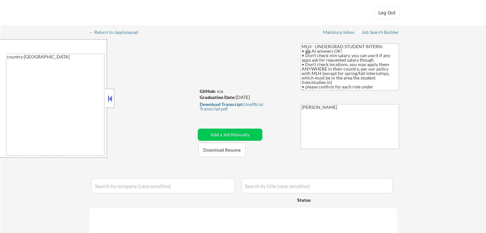
select select ""pending""
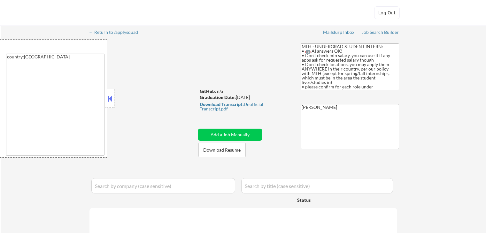
select select ""pending""
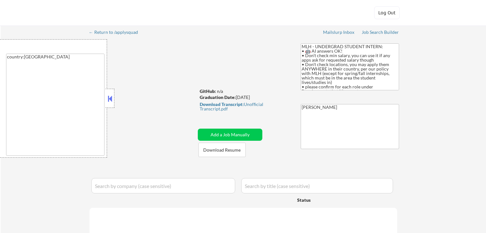
select select ""pending""
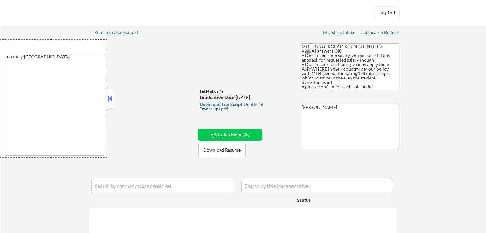
select select ""pending""
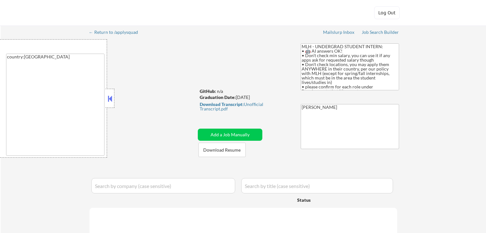
select select ""pending""
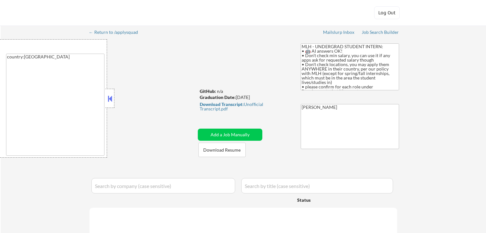
select select ""pending""
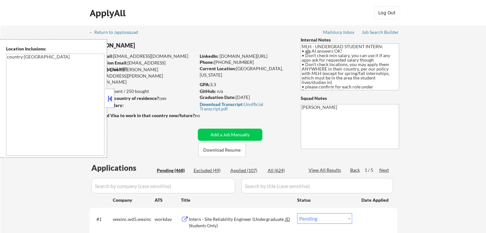
select select ""PLACEHOLDER_1427118222253""
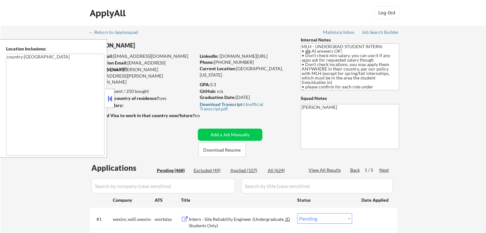
select select ""pending""
